Goal: Task Accomplishment & Management: Complete application form

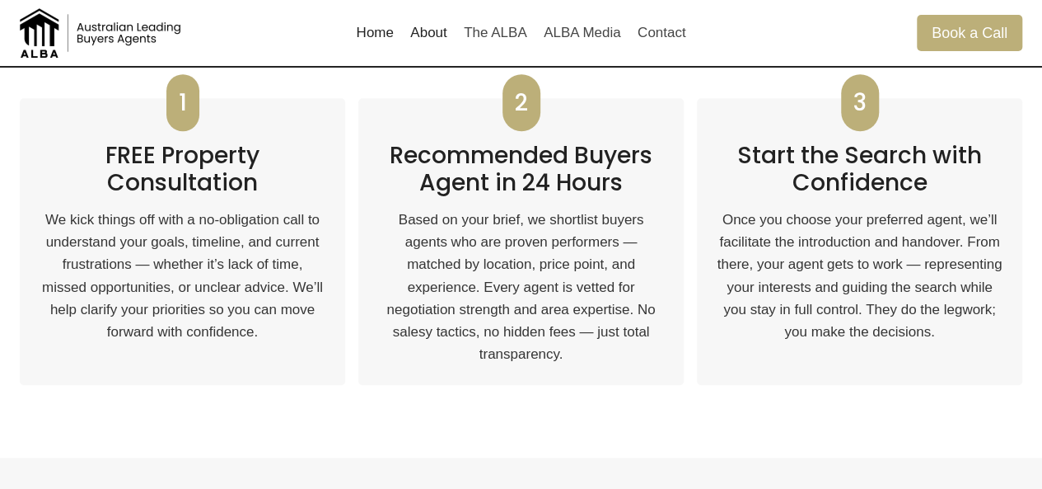
scroll to position [906, 0]
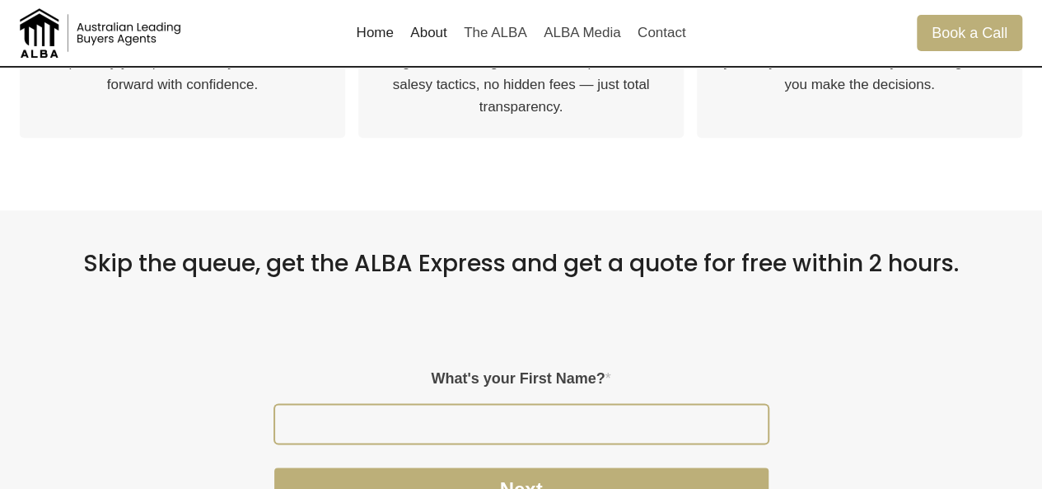
click at [494, 423] on input "What's your First Name? *" at bounding box center [521, 424] width 493 height 38
type input "thomas"
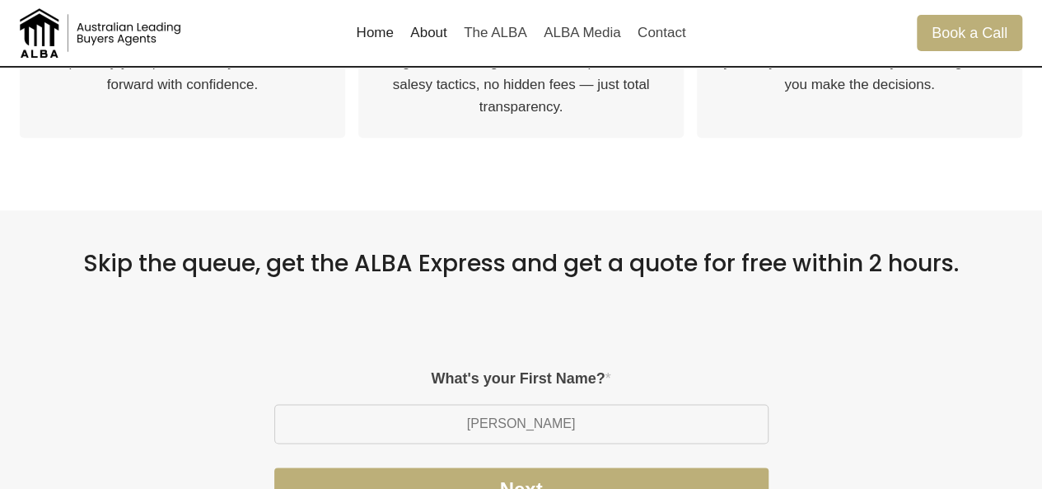
drag, startPoint x: 621, startPoint y: 349, endPoint x: 621, endPoint y: 370, distance: 21.4
click at [621, 350] on div "Please enable JavaScript in your browser to complete this form. – Step 1 of 4 W…" at bounding box center [521, 445] width 577 height 282
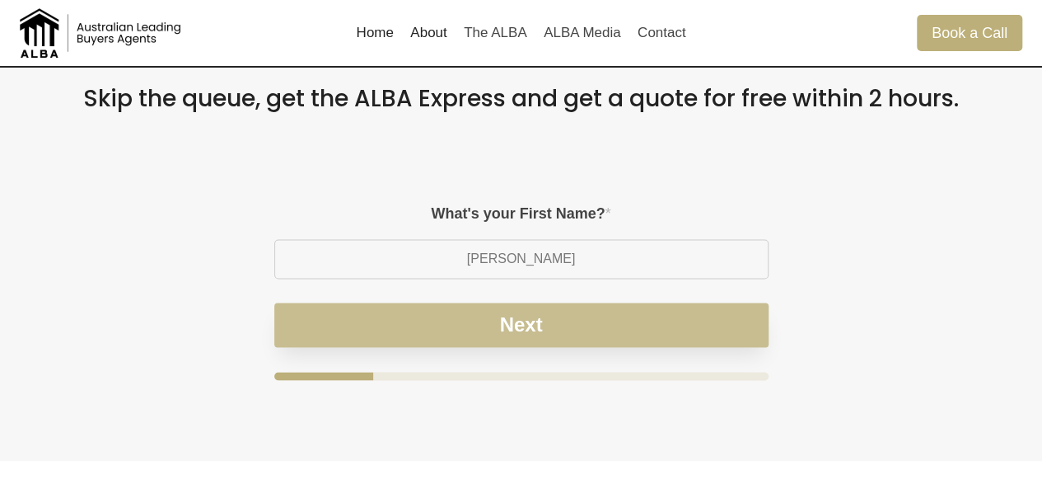
click at [626, 321] on button "Next" at bounding box center [521, 324] width 494 height 44
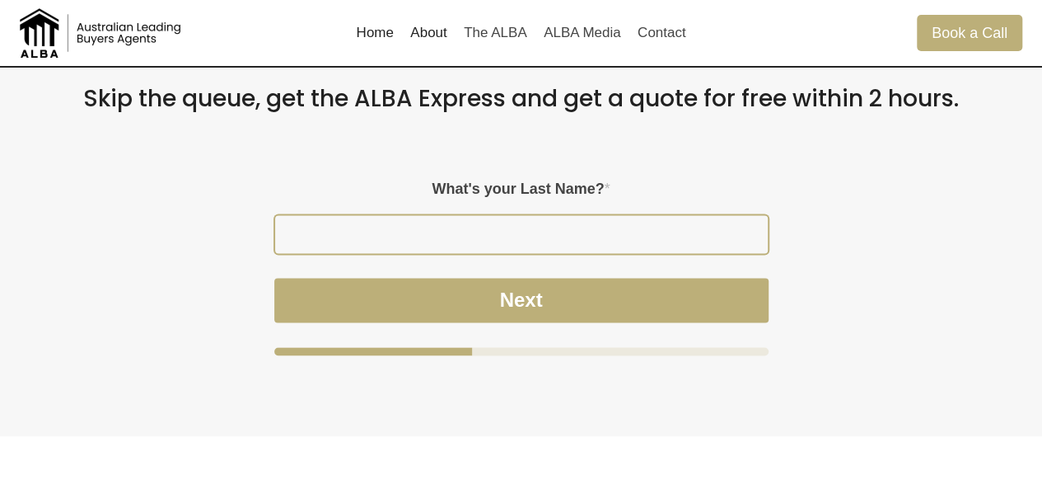
click at [607, 241] on input "What's your Last Name? *" at bounding box center [521, 234] width 493 height 38
type input "Mifsud"
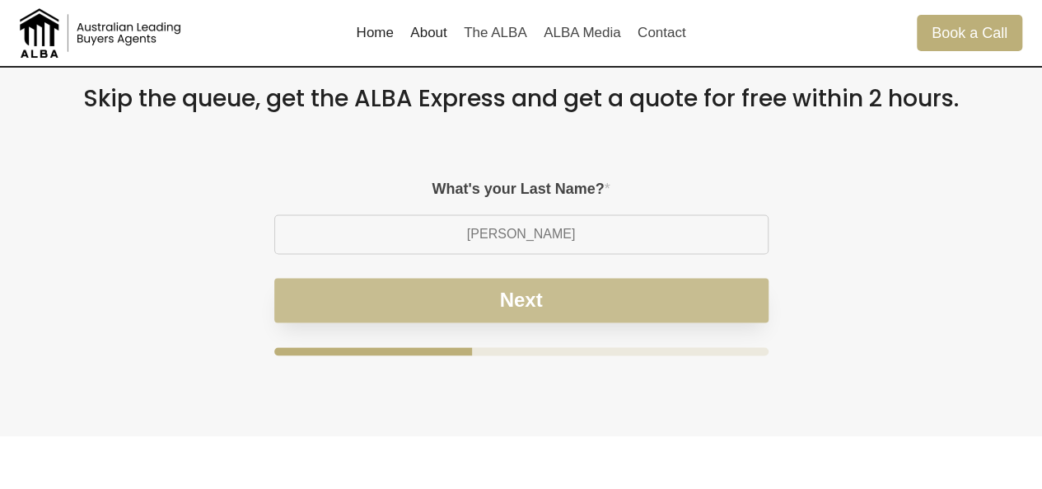
click at [520, 287] on button "Next" at bounding box center [521, 300] width 494 height 44
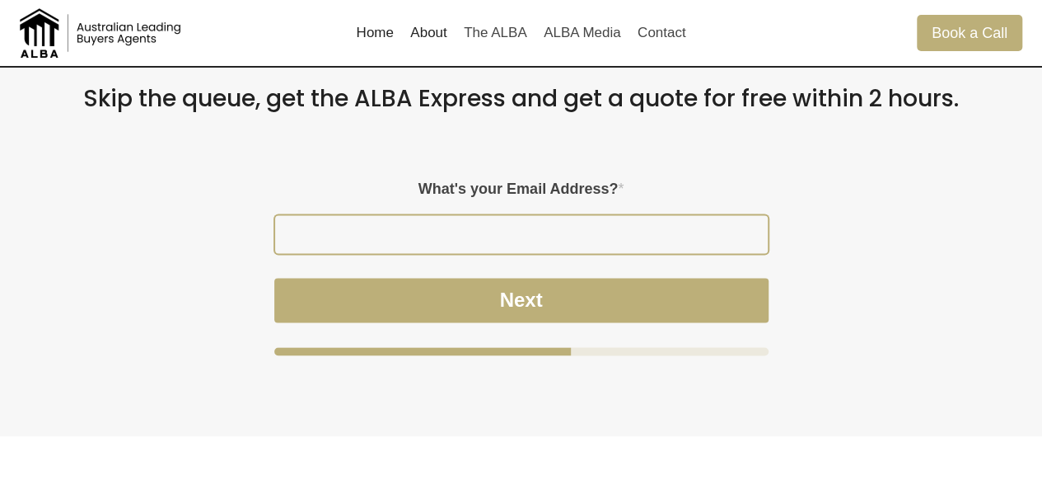
click at [532, 222] on input "What's your Email Address? *" at bounding box center [521, 234] width 493 height 38
type input "tom@albaproperty.com.au"
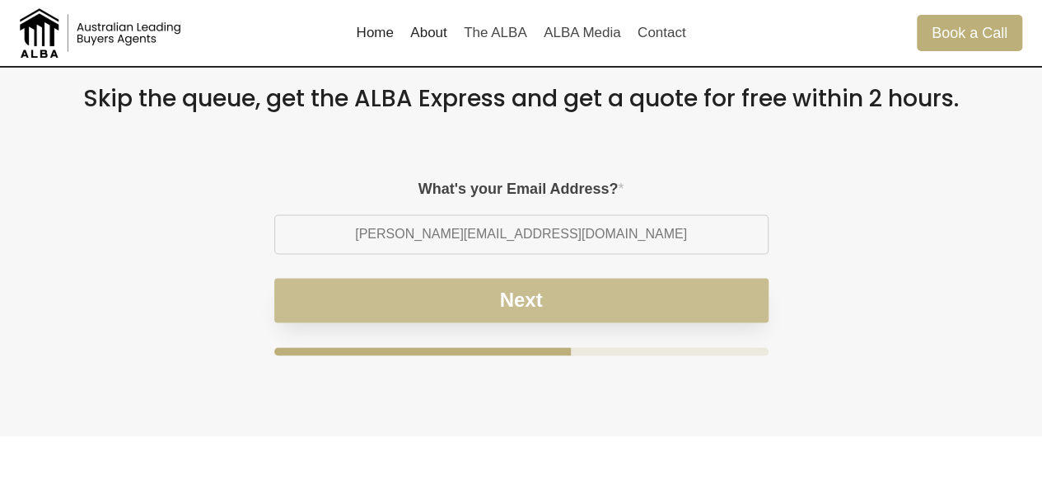
click at [529, 300] on button "Next" at bounding box center [521, 300] width 494 height 44
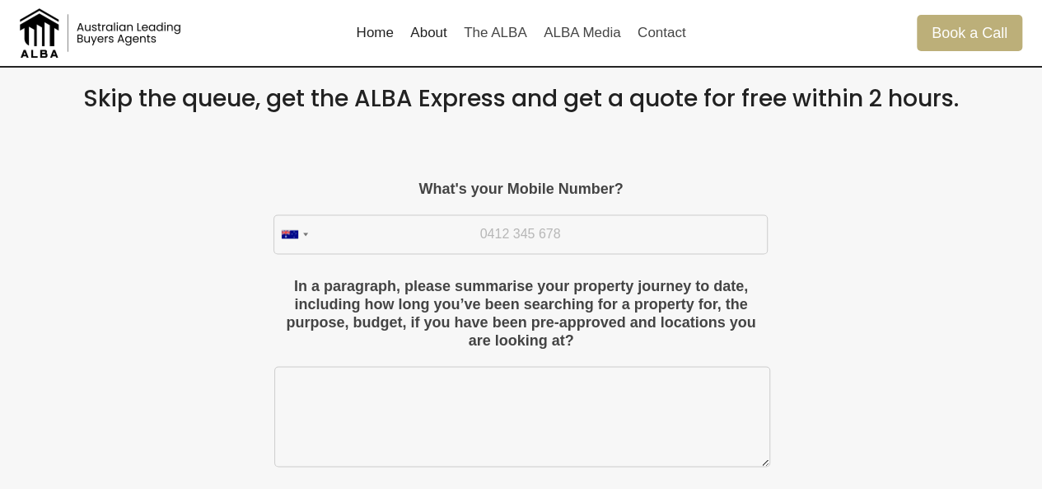
click at [475, 211] on div "What's your Mobile Number? Australia +61 United States +1 United Kingdom +44 Af…" at bounding box center [521, 216] width 494 height 73
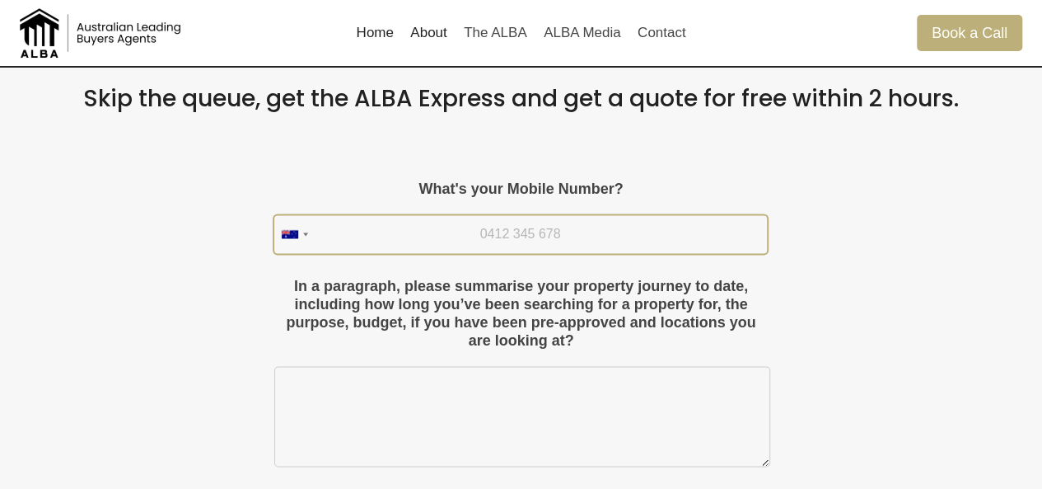
click at [487, 227] on input "What's your Mobile Number?" at bounding box center [520, 234] width 493 height 38
type input "0477 719 724"
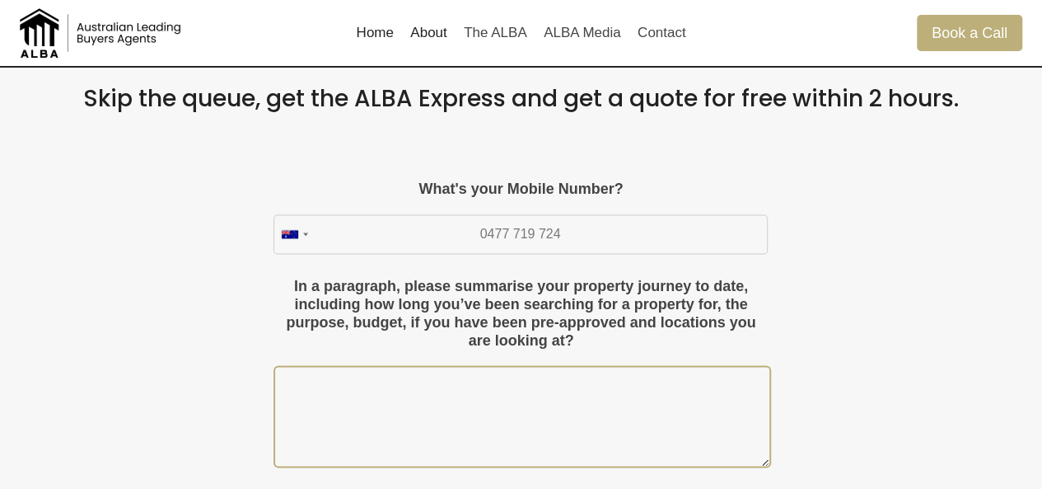
click at [460, 371] on div "In a paragraph, please summarise your property journey to date, including how l…" at bounding box center [521, 372] width 494 height 188
click at [460, 405] on textarea "In a paragraph, please summarise your property journey to date, including how l…" at bounding box center [522, 416] width 494 height 99
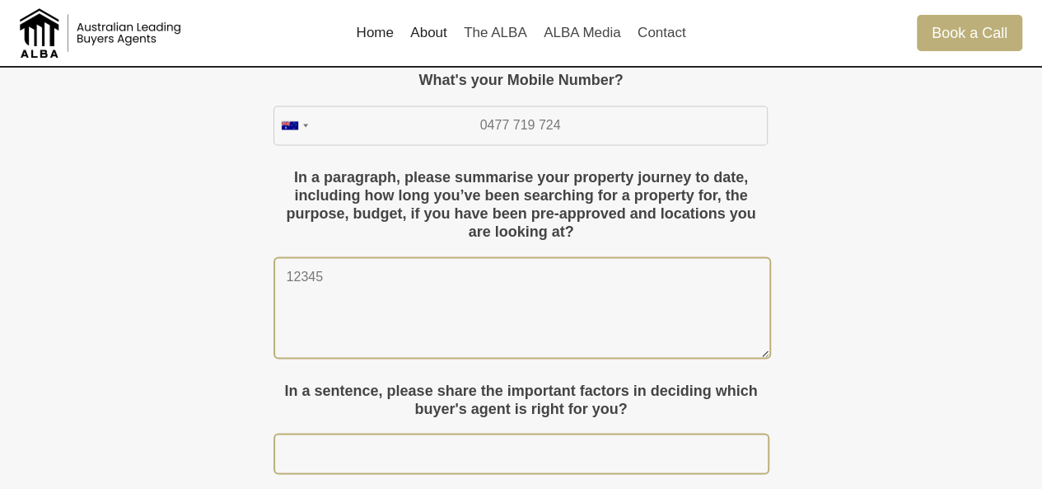
scroll to position [1236, 0]
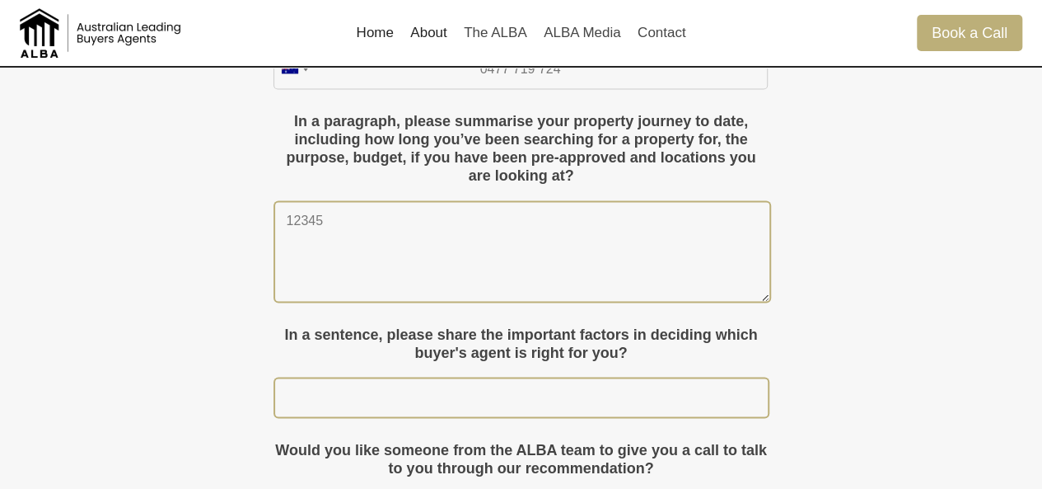
type textarea "12345"
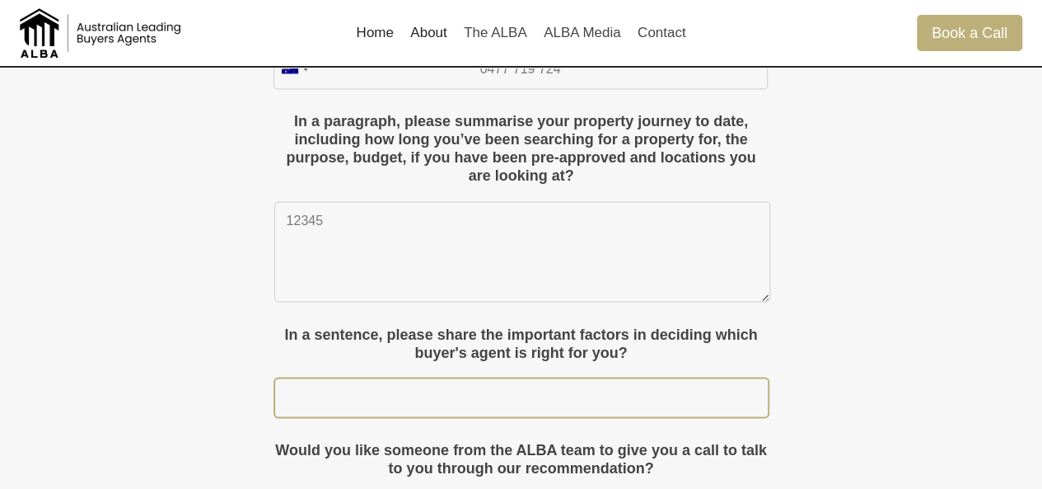
click at [480, 383] on input "In a sentence, please share the important factors in deciding which buyer's age…" at bounding box center [521, 397] width 493 height 38
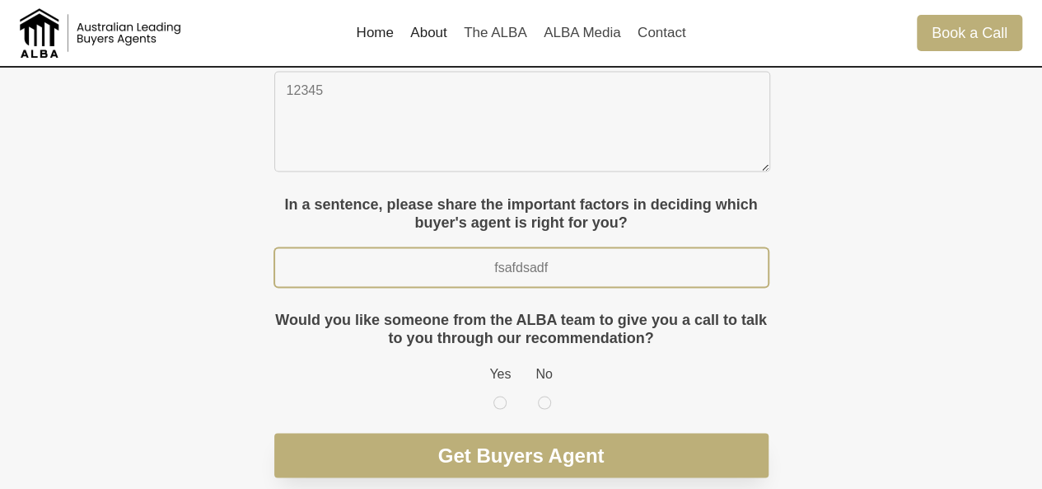
scroll to position [1401, 0]
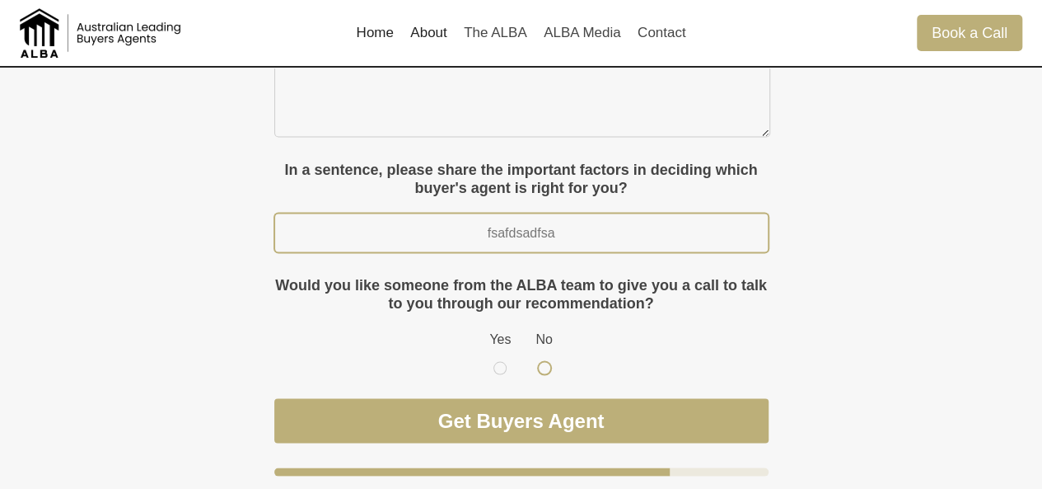
type input "fsafdsadfsa"
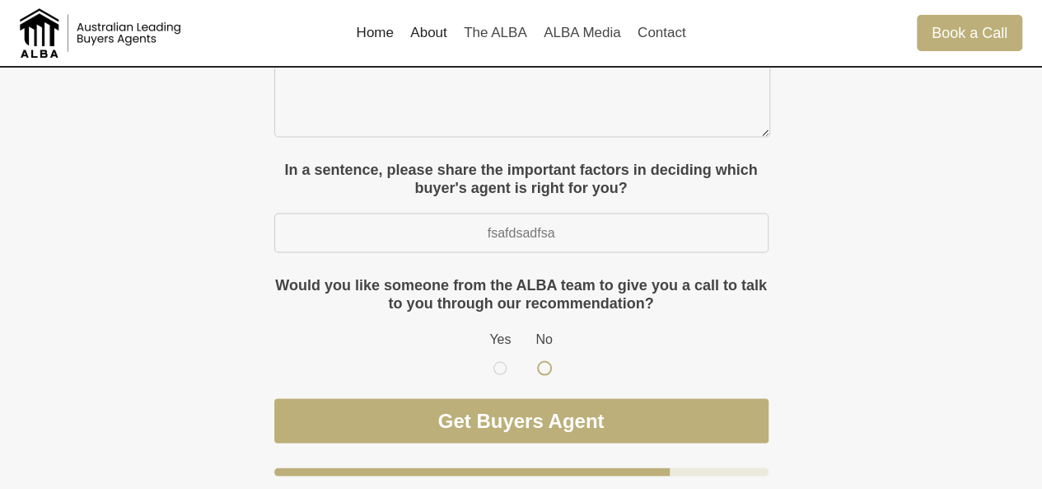
click at [549, 365] on label "No" at bounding box center [544, 351] width 16 height 44
click at [545, 340] on input "No" at bounding box center [544, 339] width 1 height 1
radio input "true"
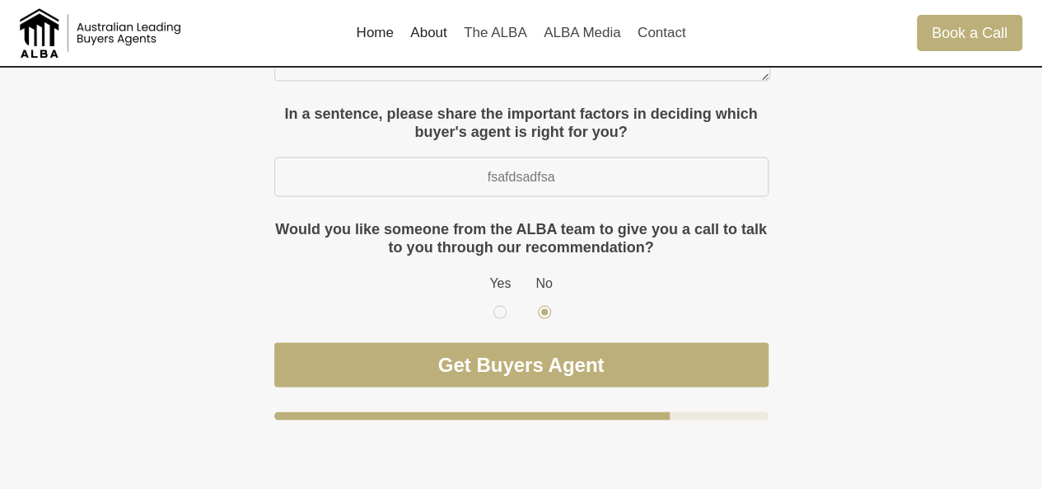
scroll to position [1483, 0]
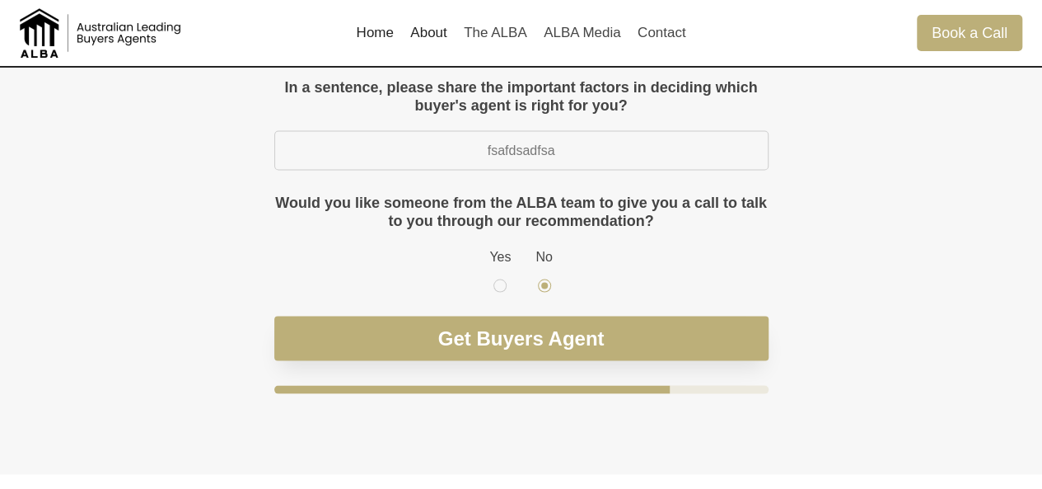
click at [549, 345] on button "Get Buyers Agent" at bounding box center [521, 338] width 494 height 44
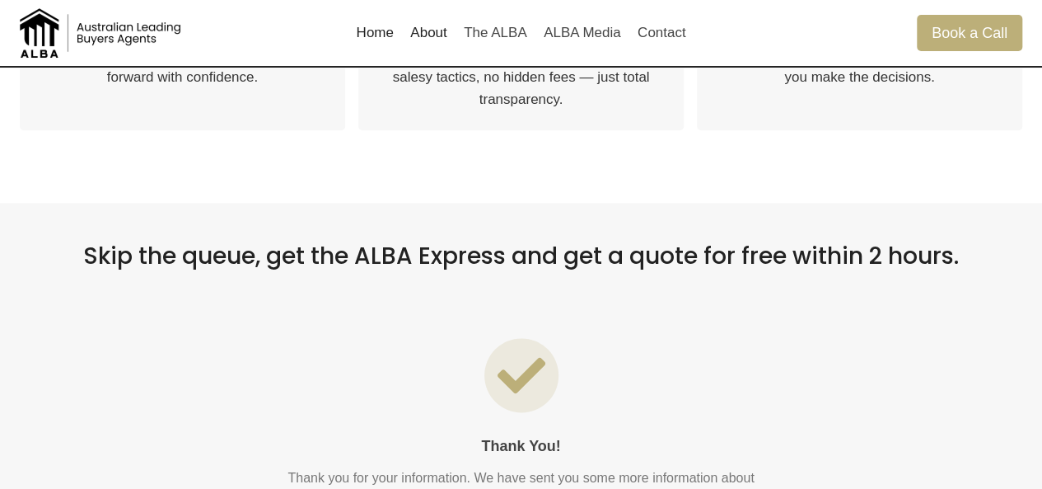
scroll to position [888, 0]
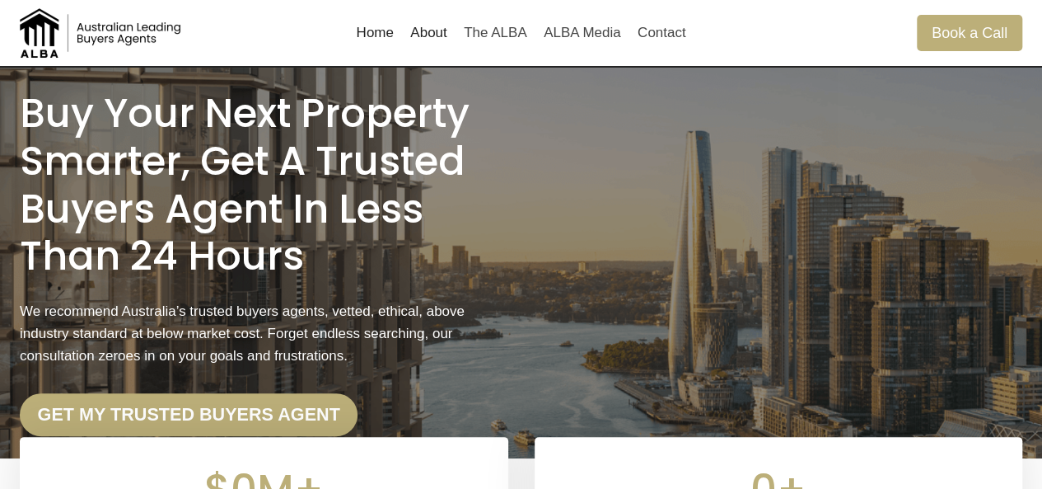
click at [419, 39] on link "About" at bounding box center [429, 33] width 54 height 40
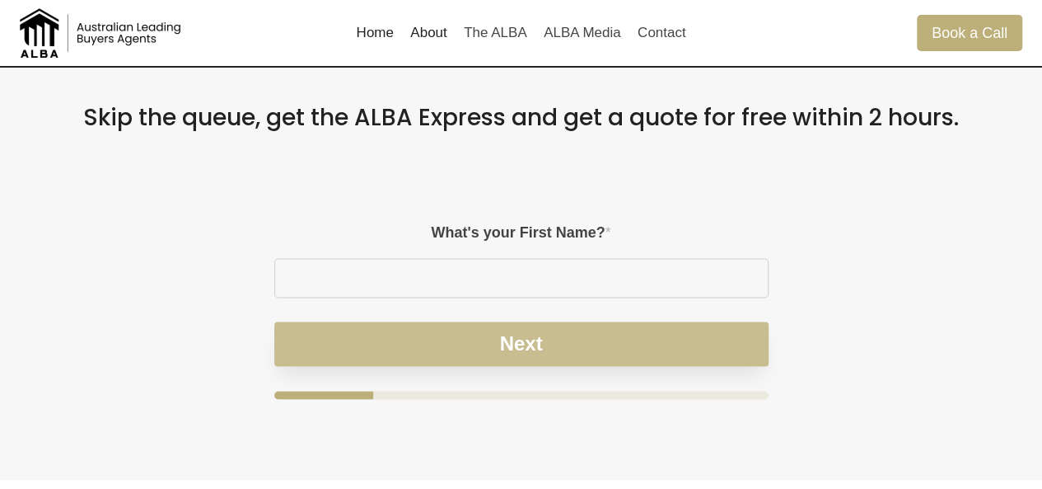
click at [442, 325] on button "Next" at bounding box center [521, 343] width 494 height 44
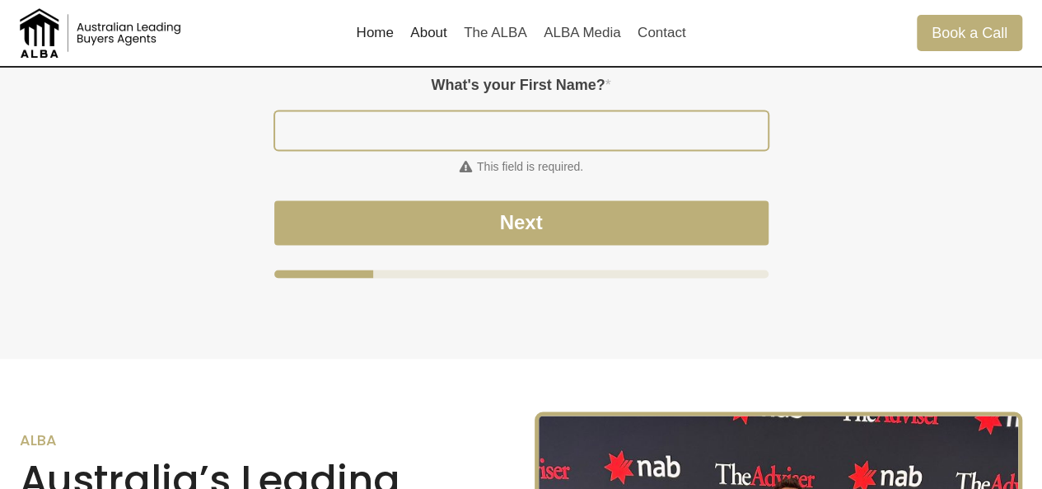
scroll to position [1215, 0]
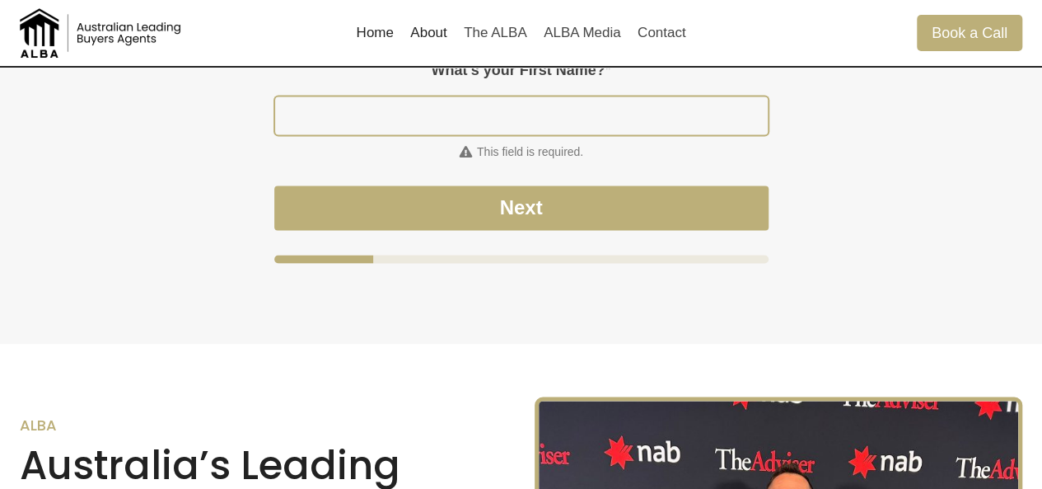
click at [439, 101] on input "What's your First Name? *" at bounding box center [521, 115] width 493 height 38
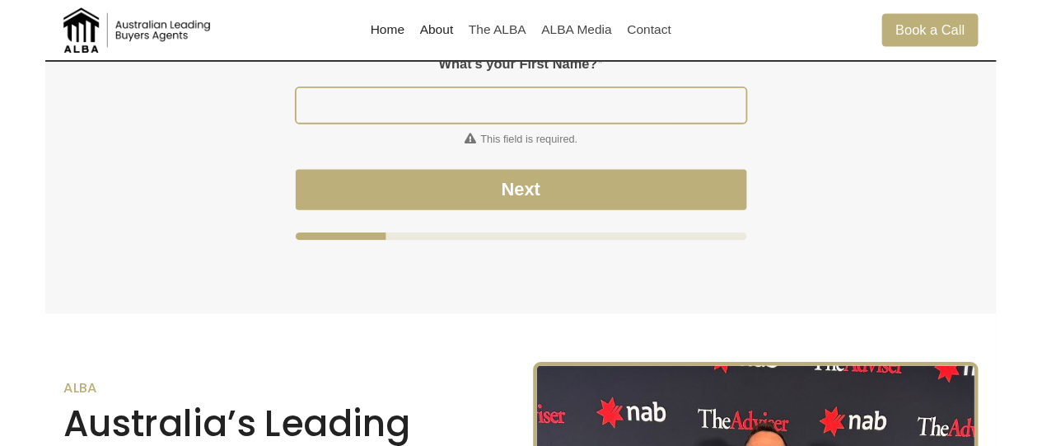
scroll to position [1050, 0]
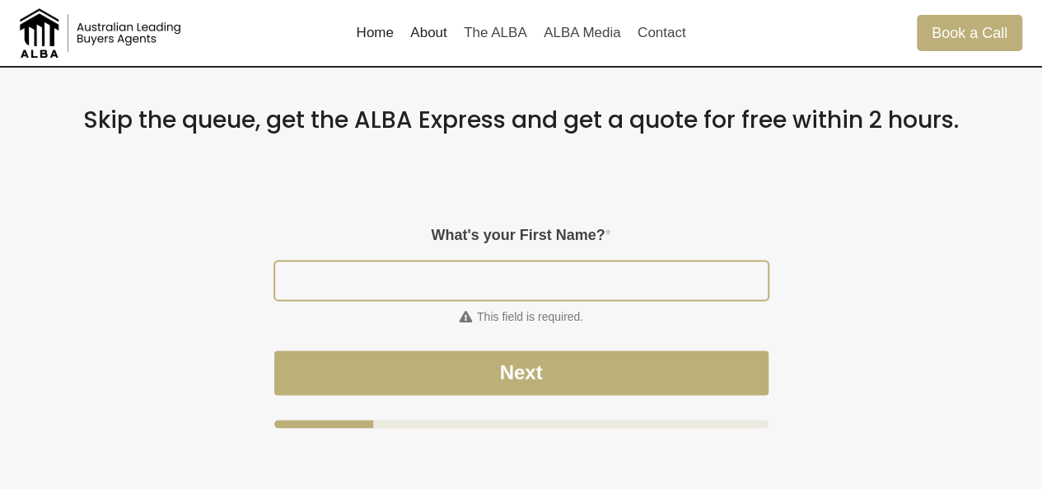
click at [292, 278] on input "What's your First Name? *" at bounding box center [521, 280] width 493 height 38
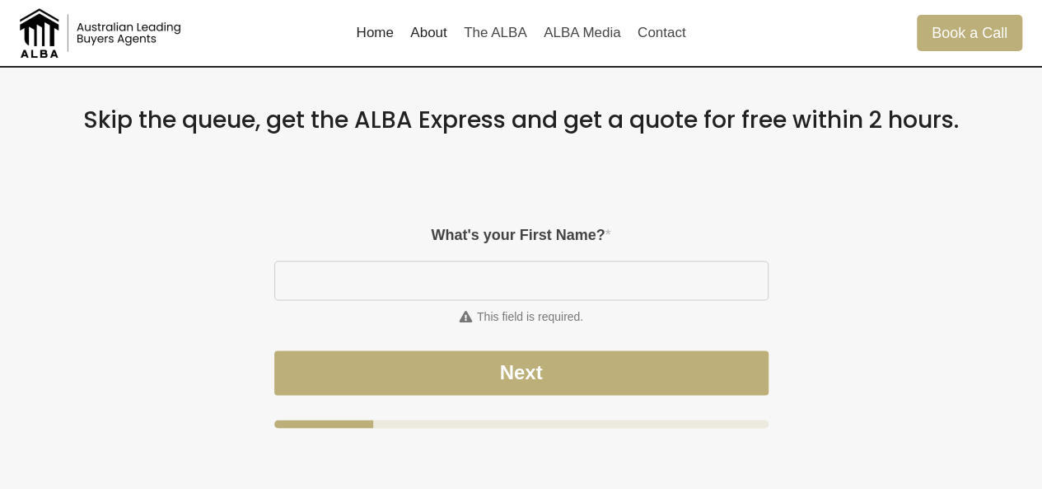
click at [318, 119] on h2 "Skip the queue, get the ALBA Express and get a quote for free within 2 hours." at bounding box center [521, 120] width 1003 height 28
